Goal: Task Accomplishment & Management: Complete application form

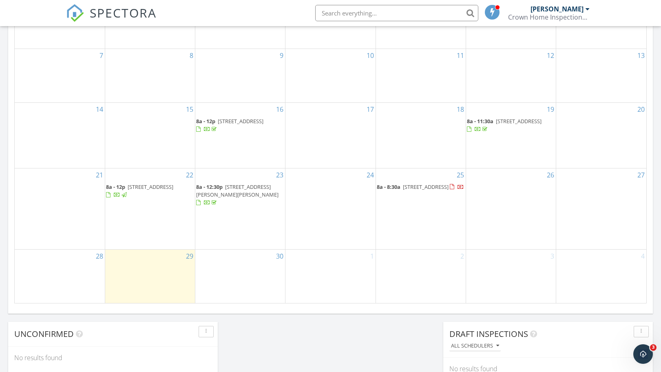
scroll to position [511, 0]
click at [242, 262] on div "30" at bounding box center [240, 276] width 90 height 53
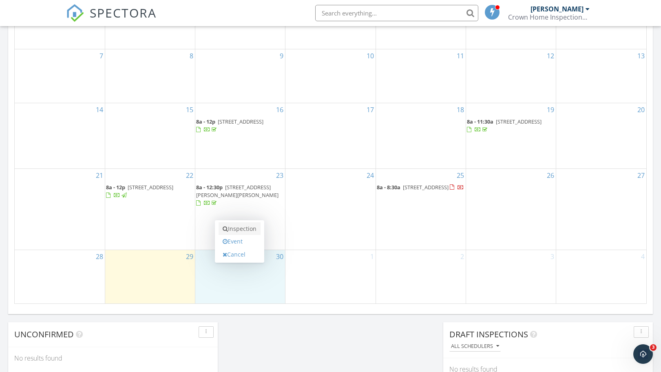
click at [243, 228] on link "Inspection" at bounding box center [239, 228] width 42 height 13
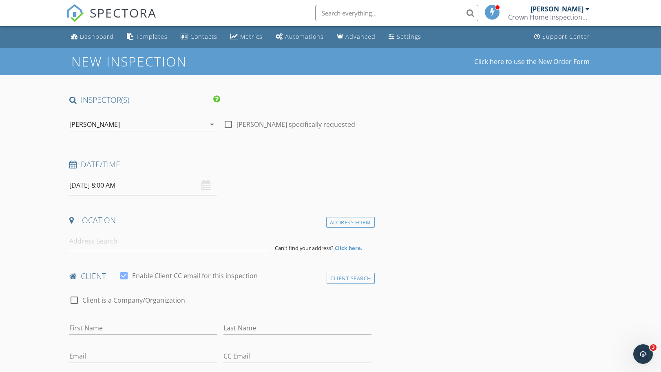
click at [203, 186] on div "09/30/2025 8:00 AM" at bounding box center [143, 185] width 148 height 20
click at [105, 186] on input "09/30/2025 8:00 AM" at bounding box center [143, 185] width 148 height 20
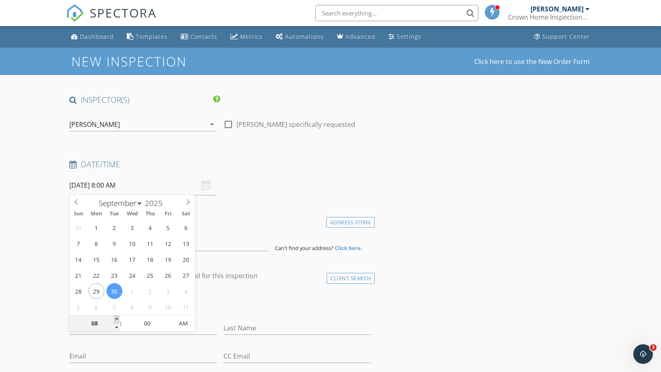
type input "09"
type input "09/30/2025 9:00 AM"
click at [116, 317] on span at bounding box center [117, 319] width 6 height 8
type input "10"
type input "09/30/2025 10:00 AM"
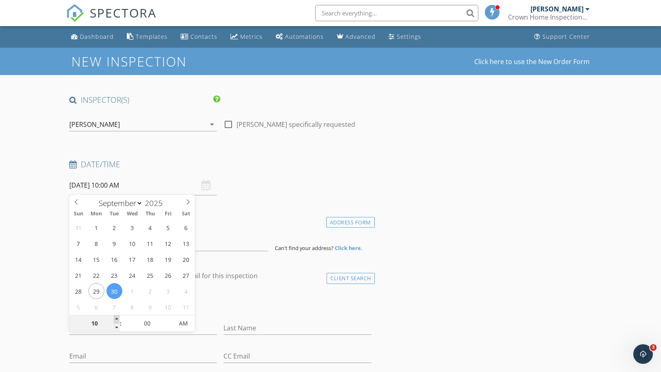
click at [116, 317] on span at bounding box center [117, 319] width 6 height 8
type input "11"
type input "09/30/2025 11:00 AM"
click at [116, 317] on span at bounding box center [117, 319] width 6 height 8
type input "12"
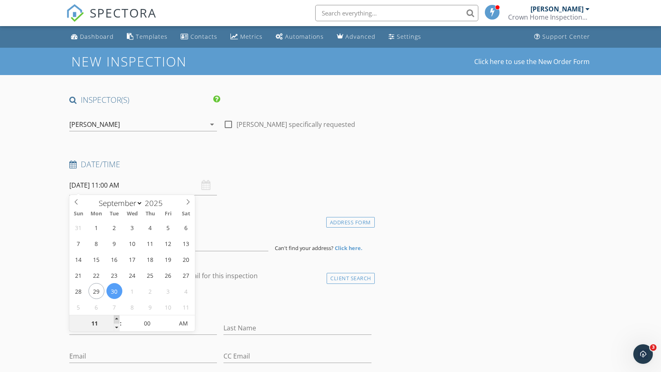
type input "09/30/2025 12:00 PM"
click at [116, 317] on span at bounding box center [117, 319] width 6 height 8
type input "01"
type input "09/30/2025 1:00 PM"
click at [116, 317] on span at bounding box center [117, 319] width 6 height 8
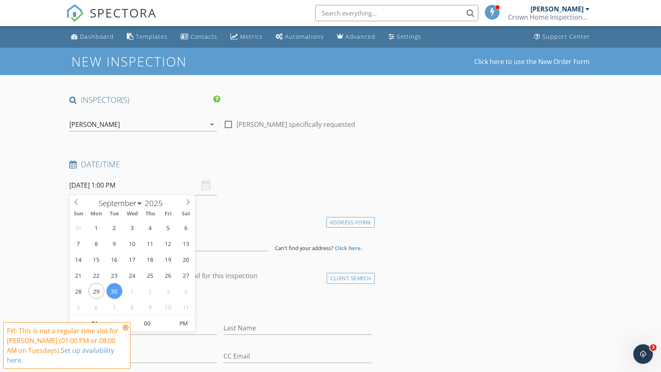
click at [127, 327] on icon at bounding box center [126, 327] width 6 height 7
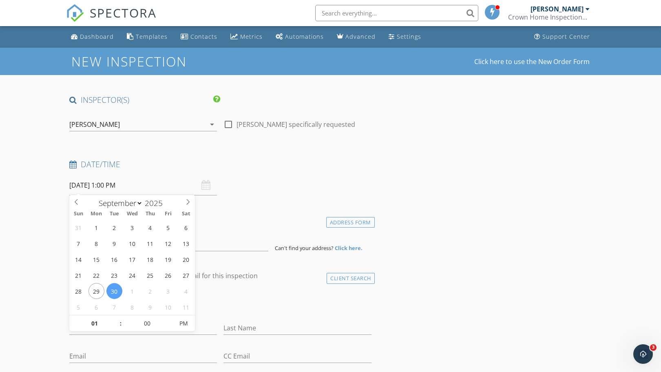
click at [113, 185] on input "09/30/2025 1:00 PM" at bounding box center [143, 185] width 148 height 20
type input "12"
type input "09/30/2025 12:00 PM"
click at [116, 328] on span at bounding box center [117, 327] width 6 height 8
type input "05"
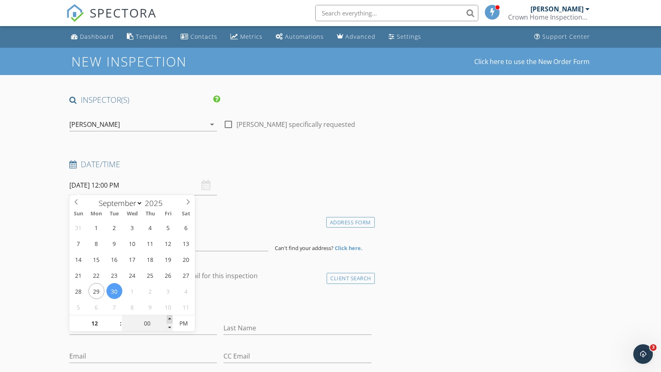
type input "09/30/2025 12:05 PM"
click at [170, 317] on span at bounding box center [170, 319] width 6 height 8
type input "10"
type input "09/30/2025 12:10 PM"
click at [170, 317] on span at bounding box center [170, 319] width 6 height 8
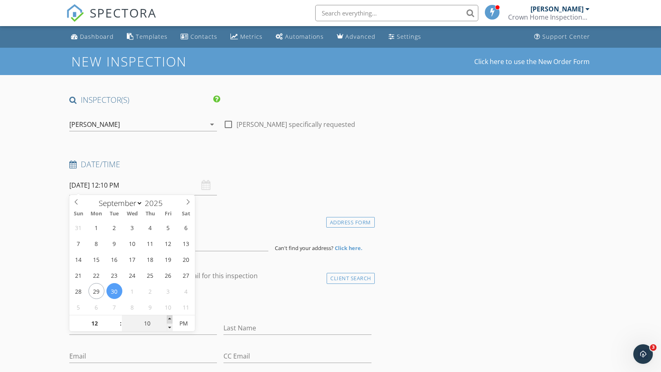
type input "15"
type input "09/30/2025 12:15 PM"
click at [170, 317] on span at bounding box center [170, 319] width 6 height 8
type input "20"
type input "09/30/2025 12:20 PM"
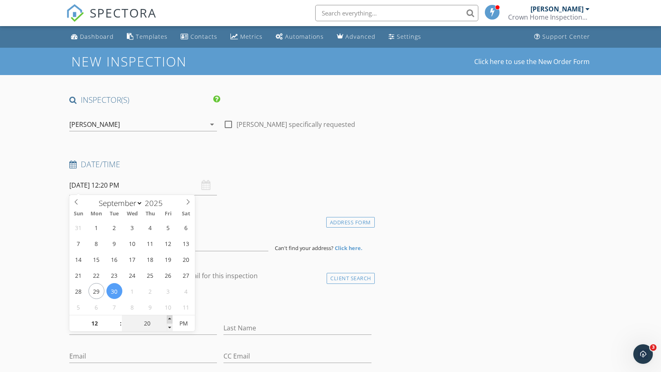
click at [170, 317] on span at bounding box center [170, 319] width 6 height 8
type input "25"
type input "09/30/2025 12:25 PM"
click at [170, 317] on span at bounding box center [170, 319] width 6 height 8
type input "30"
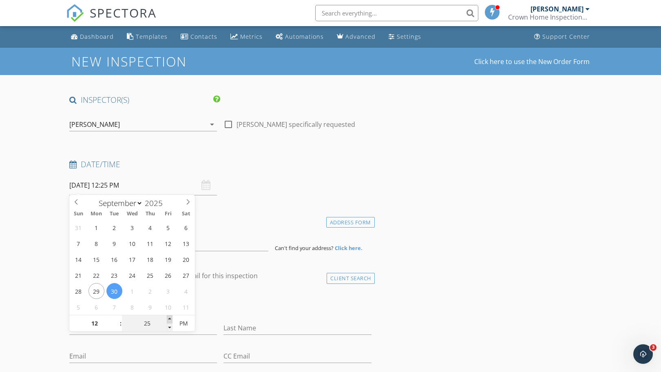
type input "09/30/2025 12:30 PM"
click at [170, 317] on span at bounding box center [170, 319] width 6 height 8
type input "35"
type input "09/30/2025 12:35 PM"
click at [170, 317] on span at bounding box center [170, 319] width 6 height 8
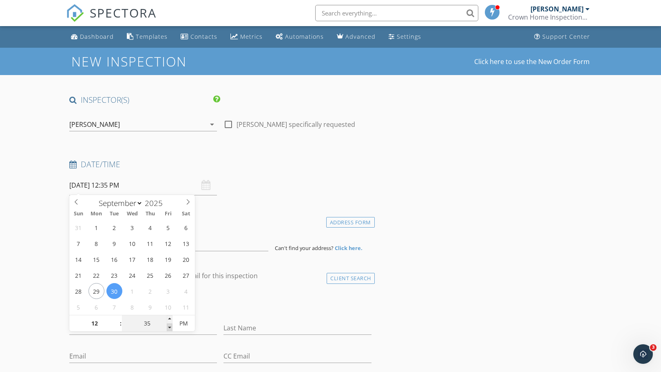
type input "30"
type input "09/30/2025 12:30 PM"
click at [169, 330] on span at bounding box center [170, 327] width 6 height 8
click at [321, 295] on div "check_box_outline_blank Client is a Company/Organization" at bounding box center [220, 303] width 302 height 21
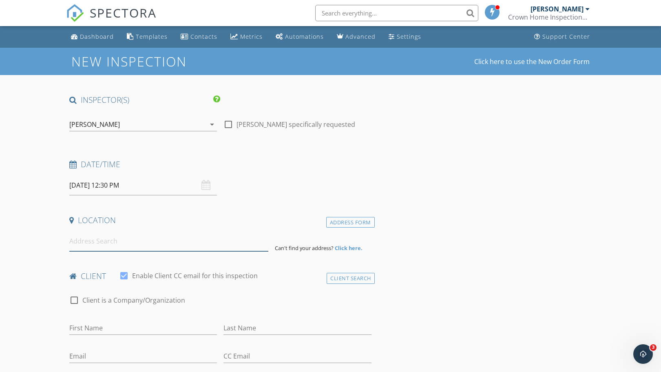
click at [91, 243] on input at bounding box center [168, 241] width 199 height 20
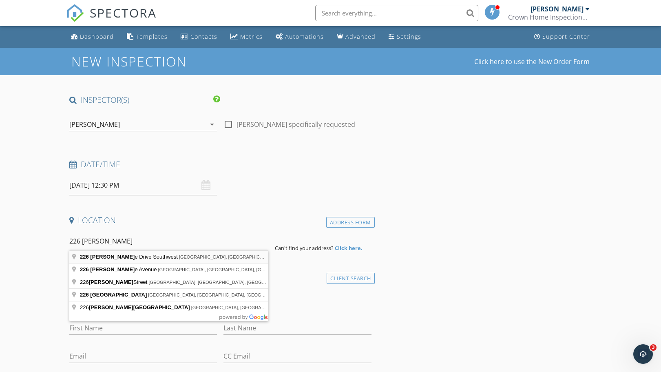
type input "226 Laverne Drive Southwest, Concord, NC, USA"
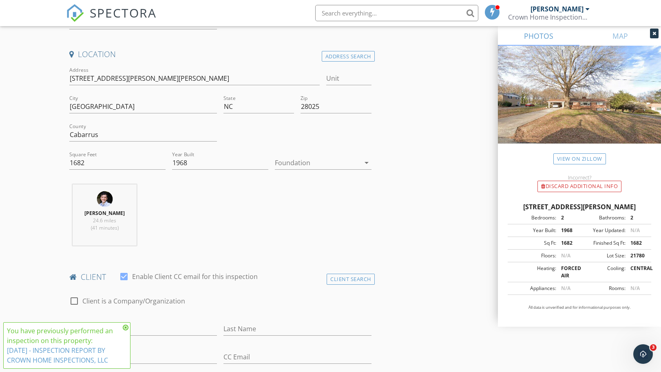
scroll to position [166, 0]
click at [125, 328] on icon at bounding box center [126, 327] width 6 height 7
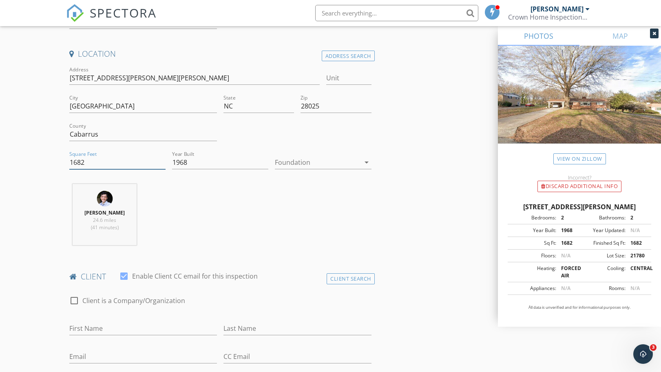
drag, startPoint x: 87, startPoint y: 162, endPoint x: 64, endPoint y: 163, distance: 22.4
type input "2900"
click at [232, 231] on div "Glenn Carroll 24.6 miles (41 minutes)" at bounding box center [220, 218] width 308 height 68
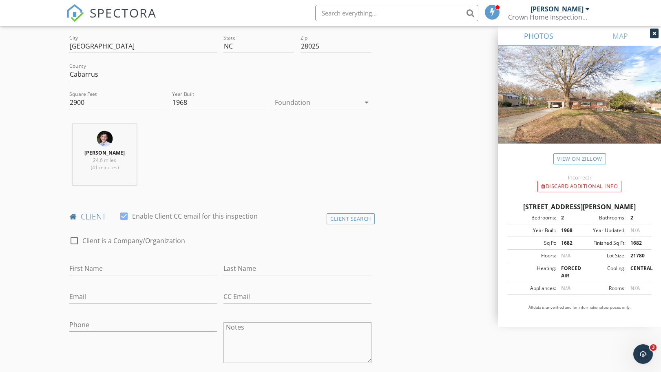
scroll to position [265, 0]
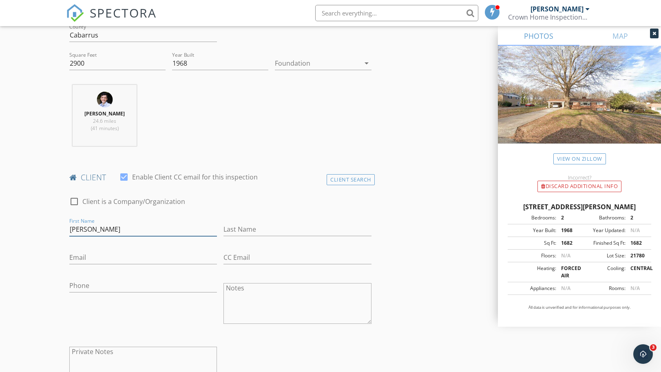
type input "Terry"
type input "Pakota"
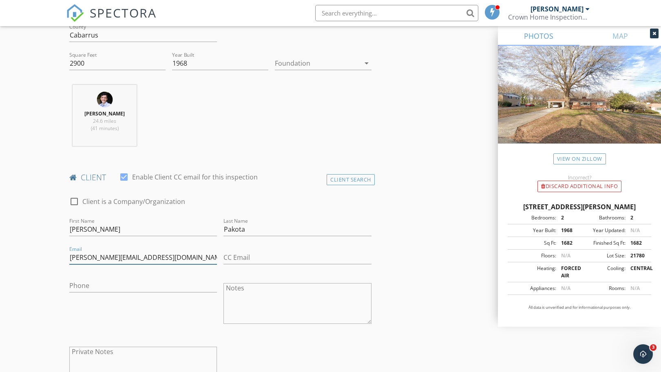
type input "terry@spencerholdingsgroup.com"
type input "704-201-6532"
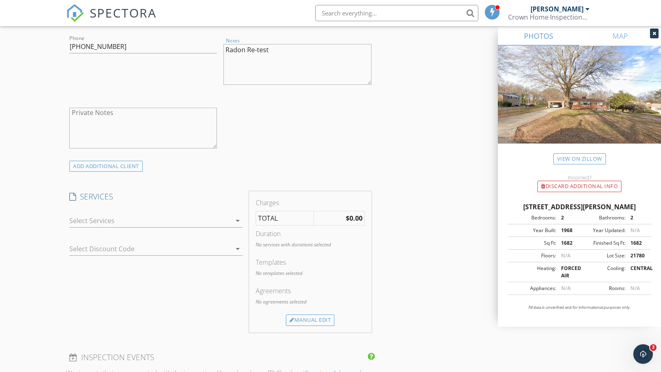
scroll to position [514, 0]
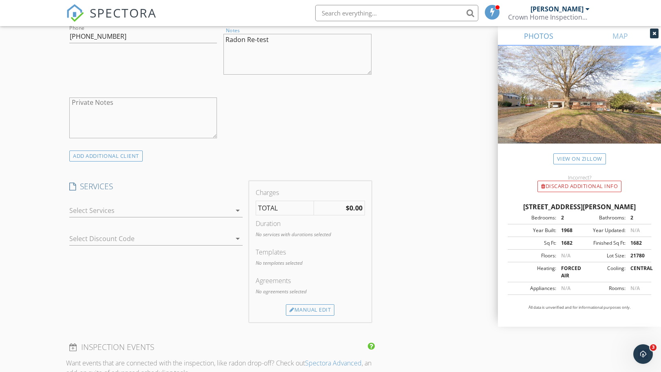
type textarea "Radon Re-test"
click at [100, 210] on div at bounding box center [150, 210] width 162 height 13
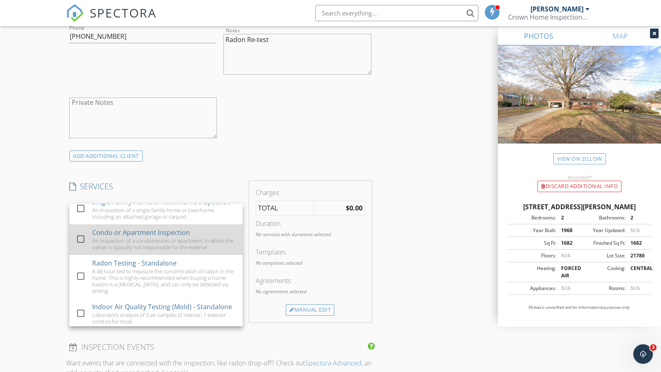
scroll to position [14, 0]
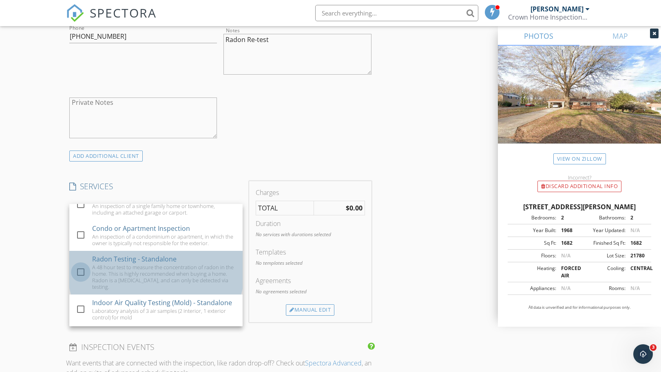
click at [80, 267] on div at bounding box center [81, 272] width 14 height 14
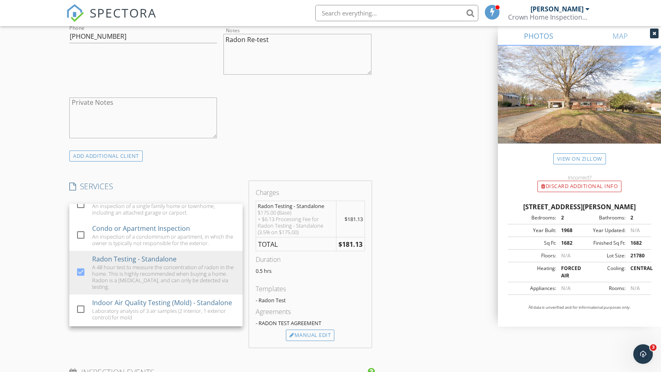
click at [418, 169] on div "INSPECTOR(S) check_box Glenn Carroll PRIMARY Glenn Carroll arrow_drop_down chec…" at bounding box center [330, 289] width 529 height 1418
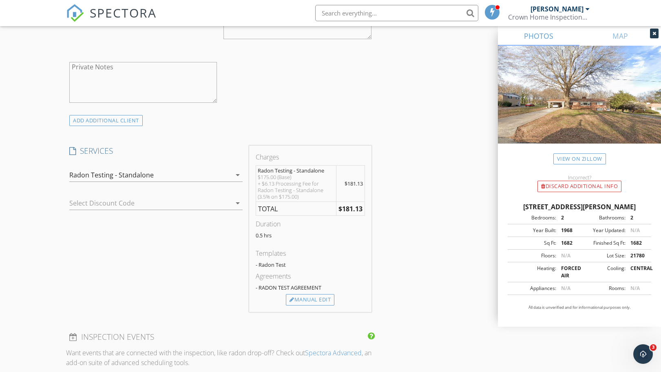
scroll to position [550, 0]
click at [314, 300] on div "Manual Edit" at bounding box center [310, 299] width 49 height 11
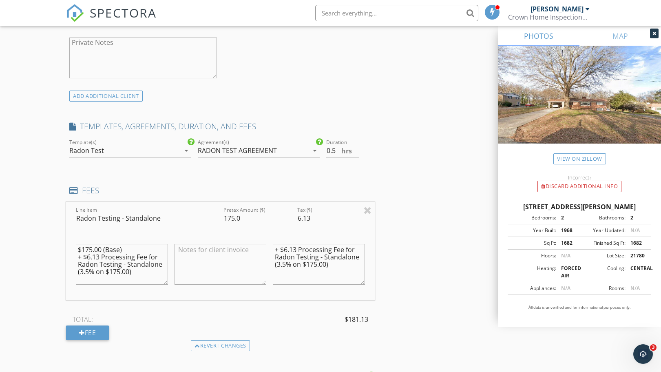
scroll to position [569, 0]
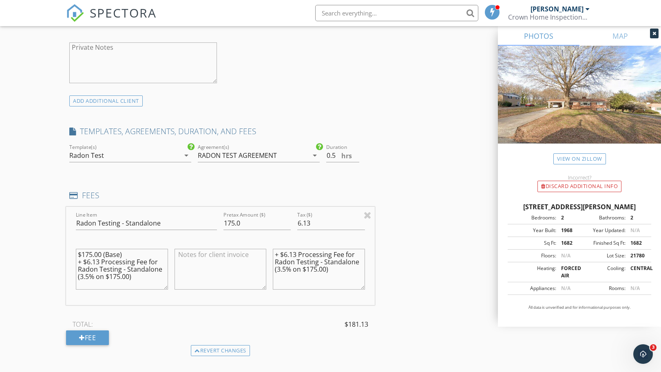
click at [300, 155] on div "RADON TEST AGREEMENT" at bounding box center [253, 155] width 110 height 13
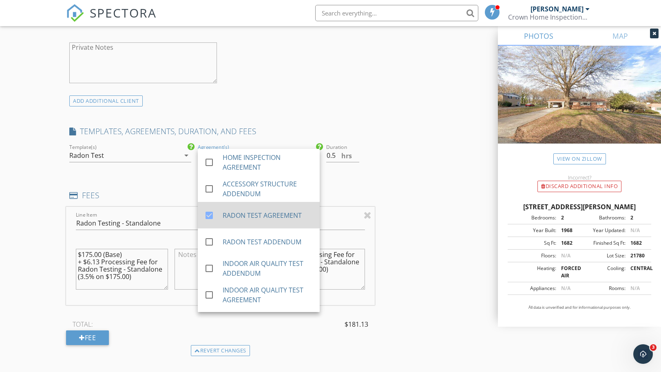
click at [209, 216] on div at bounding box center [209, 215] width 14 height 14
click at [420, 169] on div "INSPECTOR(S) check_box Glenn Carroll PRIMARY Glenn Carroll arrow_drop_down chec…" at bounding box center [330, 266] width 529 height 1482
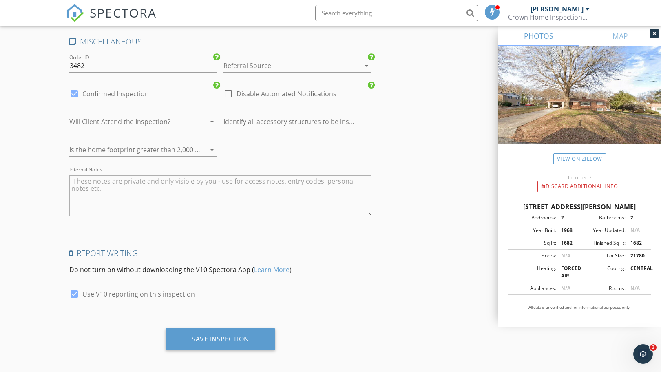
scroll to position [1220, 0]
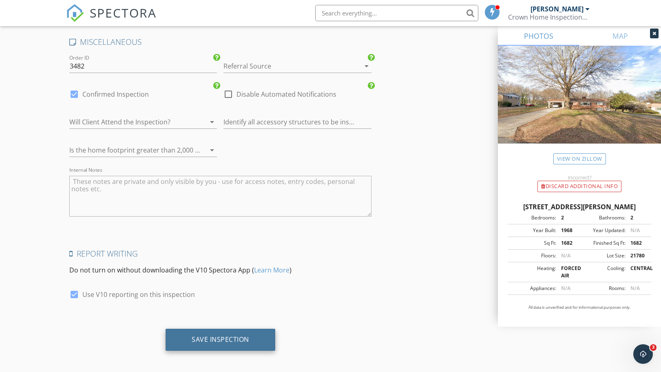
click at [229, 336] on div "Save Inspection" at bounding box center [220, 339] width 57 height 8
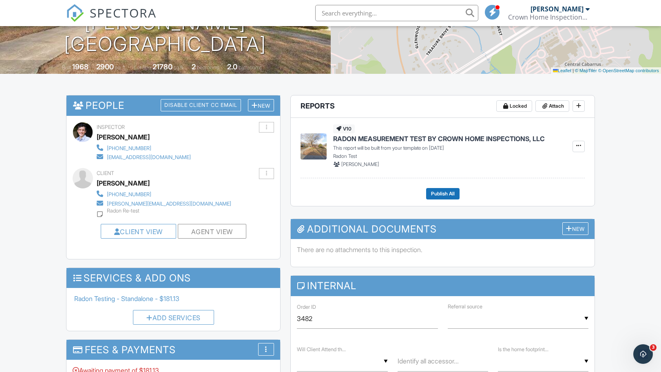
scroll to position [144, 0]
click at [580, 147] on icon at bounding box center [578, 146] width 5 height 6
click at [523, 187] on span "Delete Report" at bounding box center [530, 186] width 36 height 9
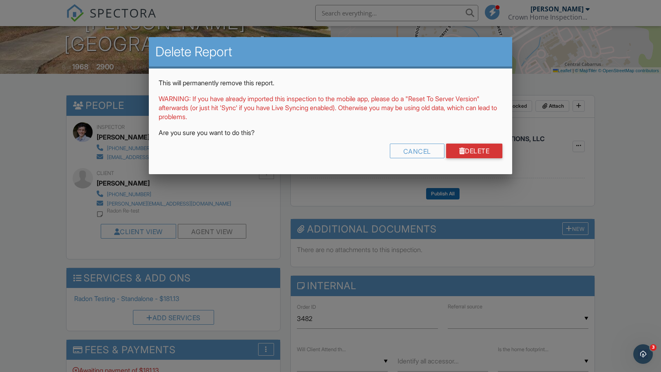
drag, startPoint x: 477, startPoint y: 151, endPoint x: 456, endPoint y: 162, distance: 23.5
click at [477, 151] on link "Delete" at bounding box center [474, 150] width 57 height 15
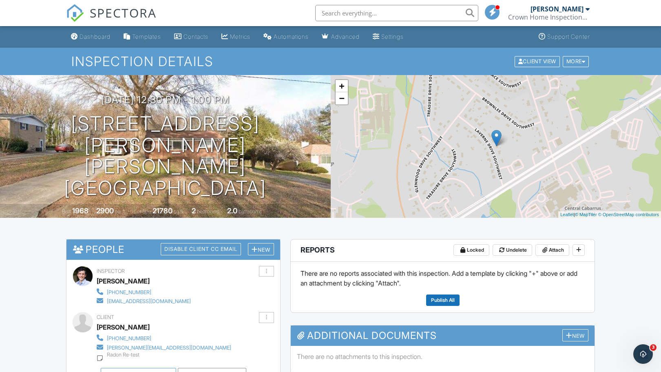
click at [587, 10] on div at bounding box center [587, 9] width 4 height 7
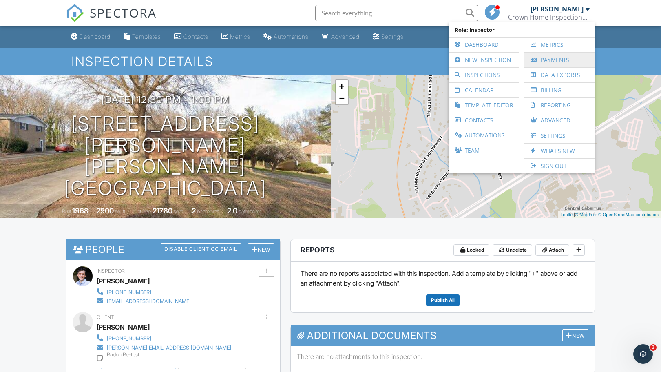
click at [551, 59] on link "Payments" at bounding box center [559, 60] width 62 height 15
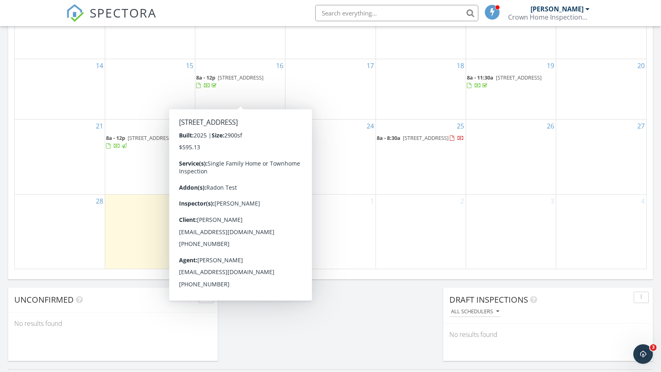
scroll to position [543, 0]
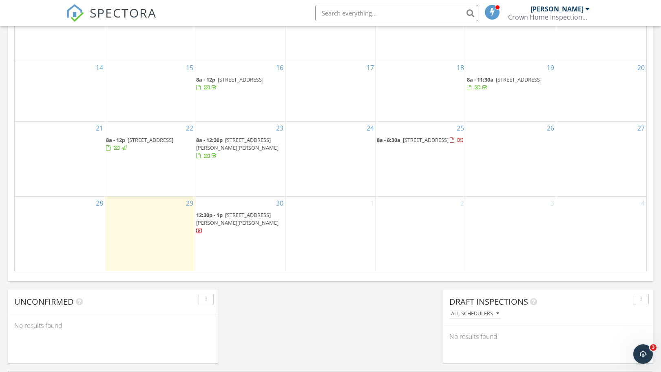
click at [245, 151] on span "226 Laverne Dr SW, Concord 28025" at bounding box center [237, 143] width 82 height 15
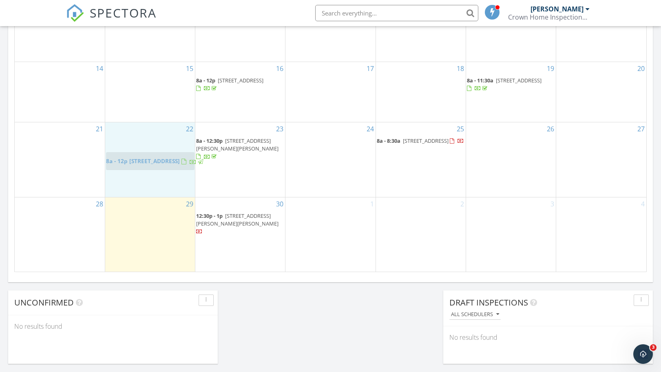
click at [152, 157] on body "SPECTORA Glenn Carroll Crown Home Inspections, LLC Role: Inspector Dashboard Ne…" at bounding box center [330, 64] width 661 height 1213
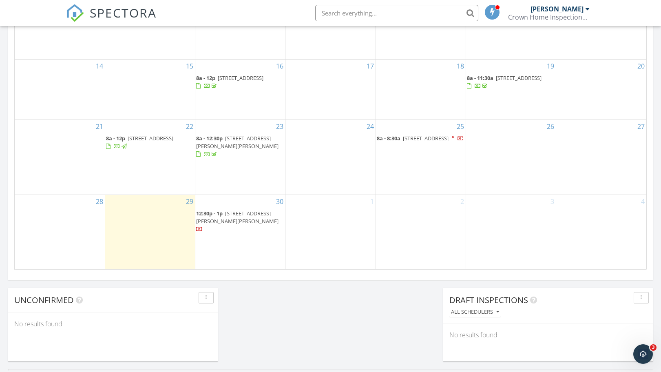
click at [153, 142] on span "11923 Ranburne Rd, Mint Hill 28227" at bounding box center [151, 137] width 46 height 7
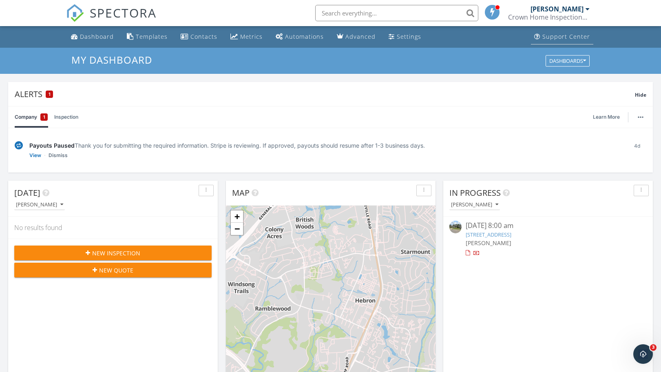
scroll to position [0, 0]
click at [584, 11] on div "[PERSON_NAME]" at bounding box center [559, 9] width 59 height 8
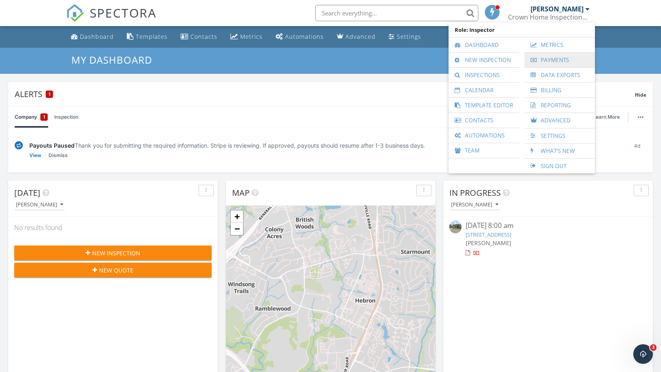
click at [553, 60] on link "Payments" at bounding box center [559, 60] width 62 height 15
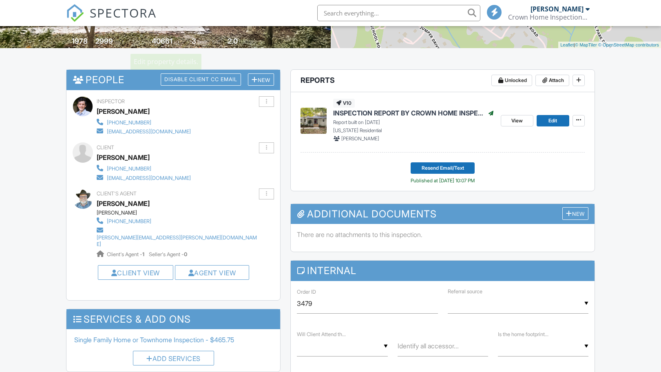
scroll to position [361, 0]
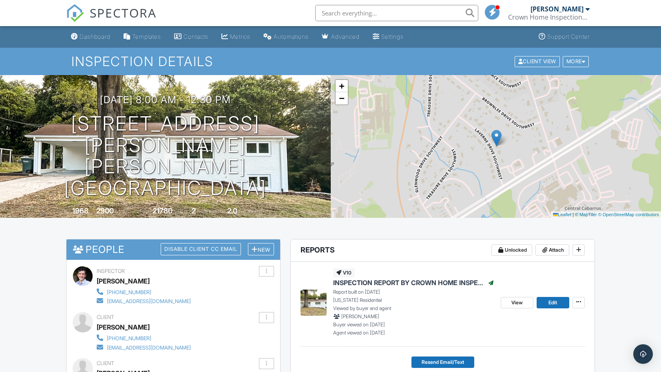
click at [585, 12] on div at bounding box center [587, 9] width 4 height 7
click at [587, 10] on div at bounding box center [587, 9] width 4 height 7
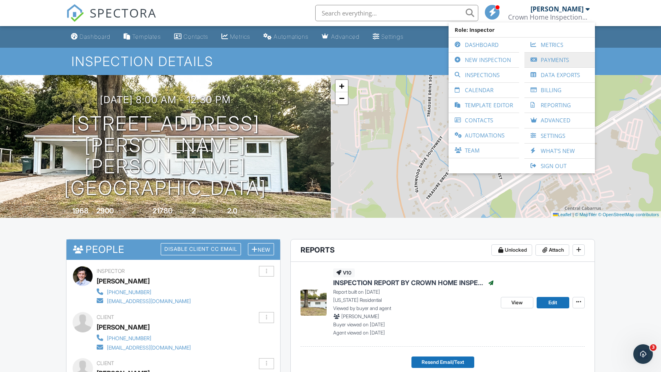
click at [551, 61] on link "Payments" at bounding box center [559, 60] width 62 height 15
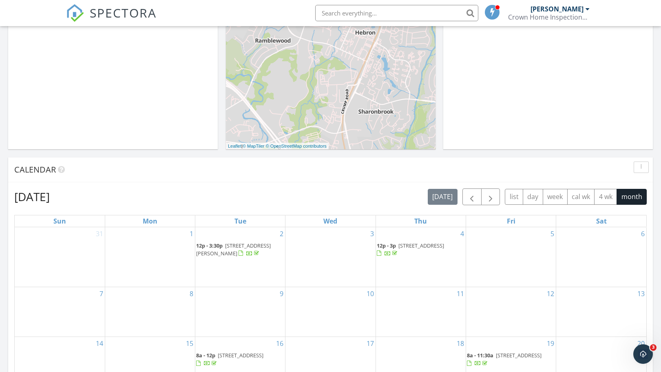
scroll to position [294, 0]
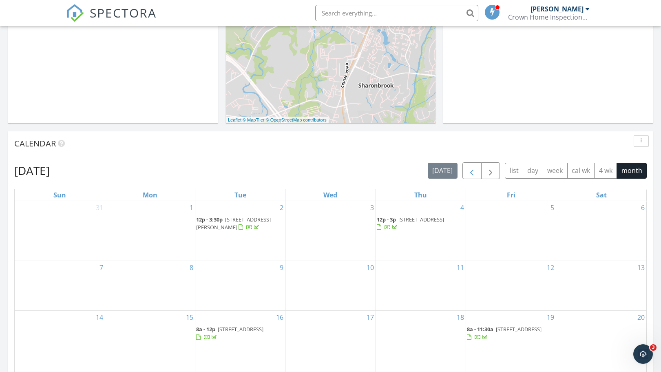
click at [472, 173] on span "button" at bounding box center [472, 171] width 10 height 10
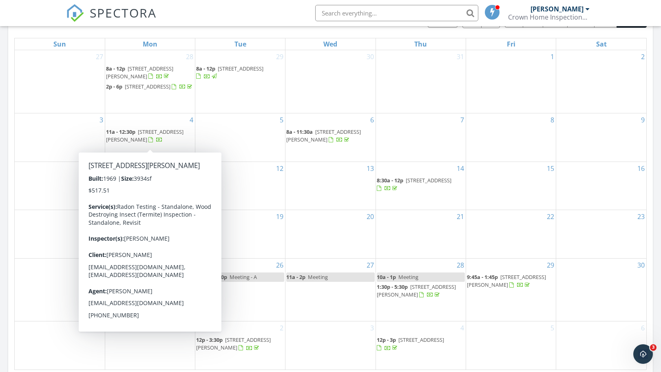
scroll to position [444, 0]
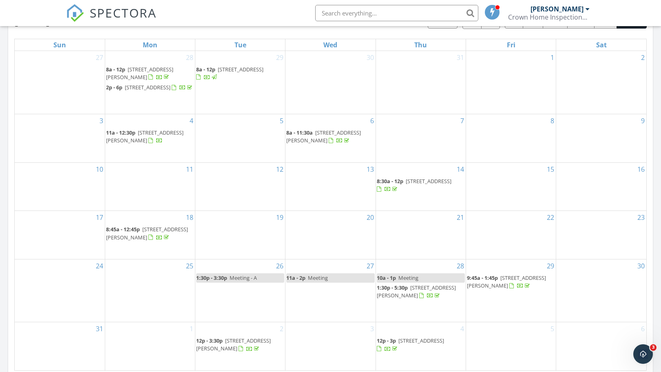
click at [143, 137] on span "3032 Shaker Dr, Charlotte 28210" at bounding box center [144, 136] width 77 height 15
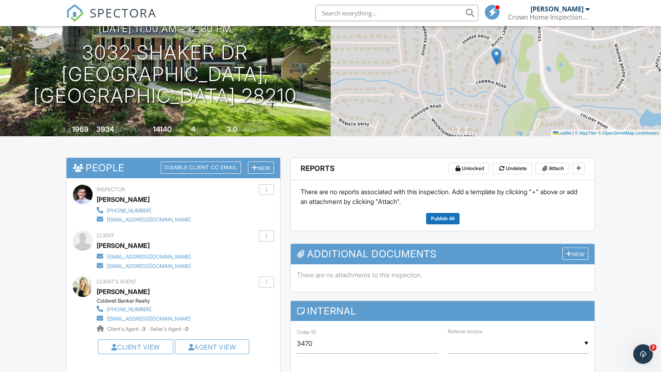
scroll to position [79, 0]
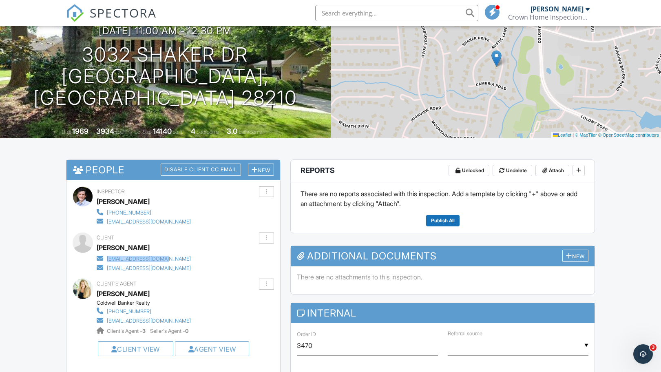
drag, startPoint x: 192, startPoint y: 256, endPoint x: 167, endPoint y: 258, distance: 25.3
click at [167, 258] on div "Client Chris Jones cjones41693@gmail.com asjones1122@gmail.com" at bounding box center [163, 252] width 133 height 40
copy div "cjones41693@gmail.com"
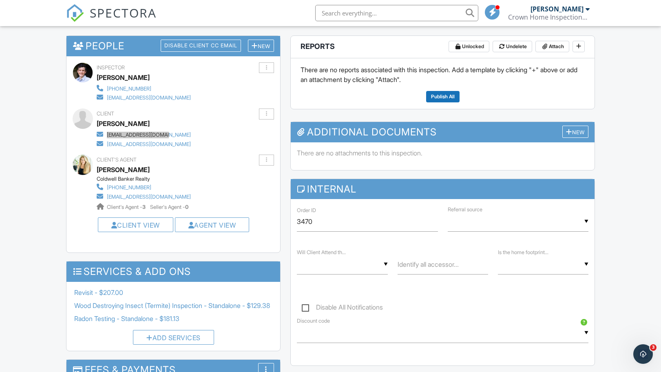
scroll to position [203, 0]
drag, startPoint x: 187, startPoint y: 142, endPoint x: 168, endPoint y: 142, distance: 19.6
click at [168, 142] on div "Client Chris Jones cjones41693@gmail.com asjones1122@gmail.com" at bounding box center [163, 129] width 133 height 40
drag, startPoint x: 168, startPoint y: 142, endPoint x: 191, endPoint y: 144, distance: 23.3
click at [168, 142] on div "cjones41693@gmail.com asjones1122@gmail.com" at bounding box center [147, 139] width 101 height 18
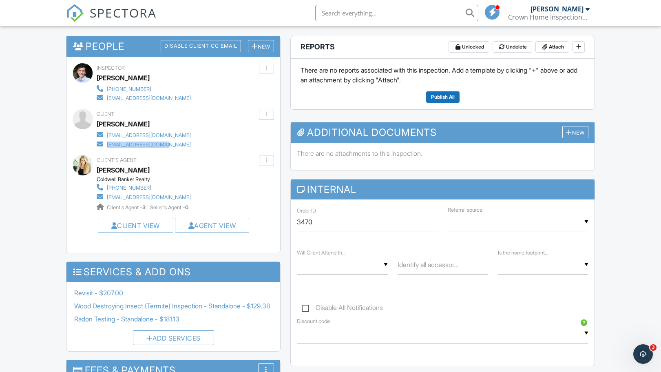
drag, startPoint x: 207, startPoint y: 143, endPoint x: 130, endPoint y: 146, distance: 77.1
click at [108, 142] on div "Client Chris Jones cjones41693@gmail.com asjones1122@gmail.com" at bounding box center [173, 129] width 201 height 40
copy div "asjones1122@gmail.com"
click at [224, 181] on div "Client's Agent Joy Groya Coldwell Banker Realty 704-579-7807 joybgroya@gmail.co…" at bounding box center [163, 183] width 133 height 57
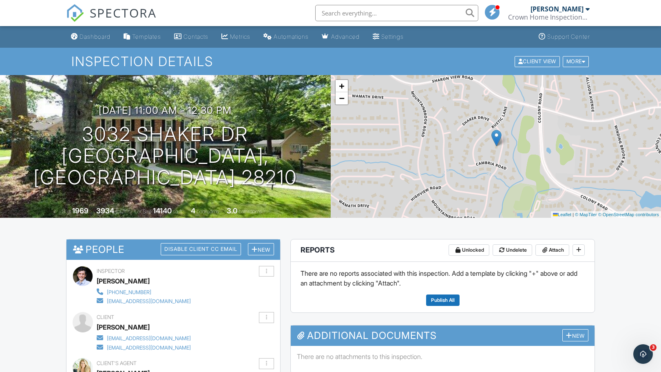
scroll to position [0, 0]
